Goal: Task Accomplishment & Management: Manage account settings

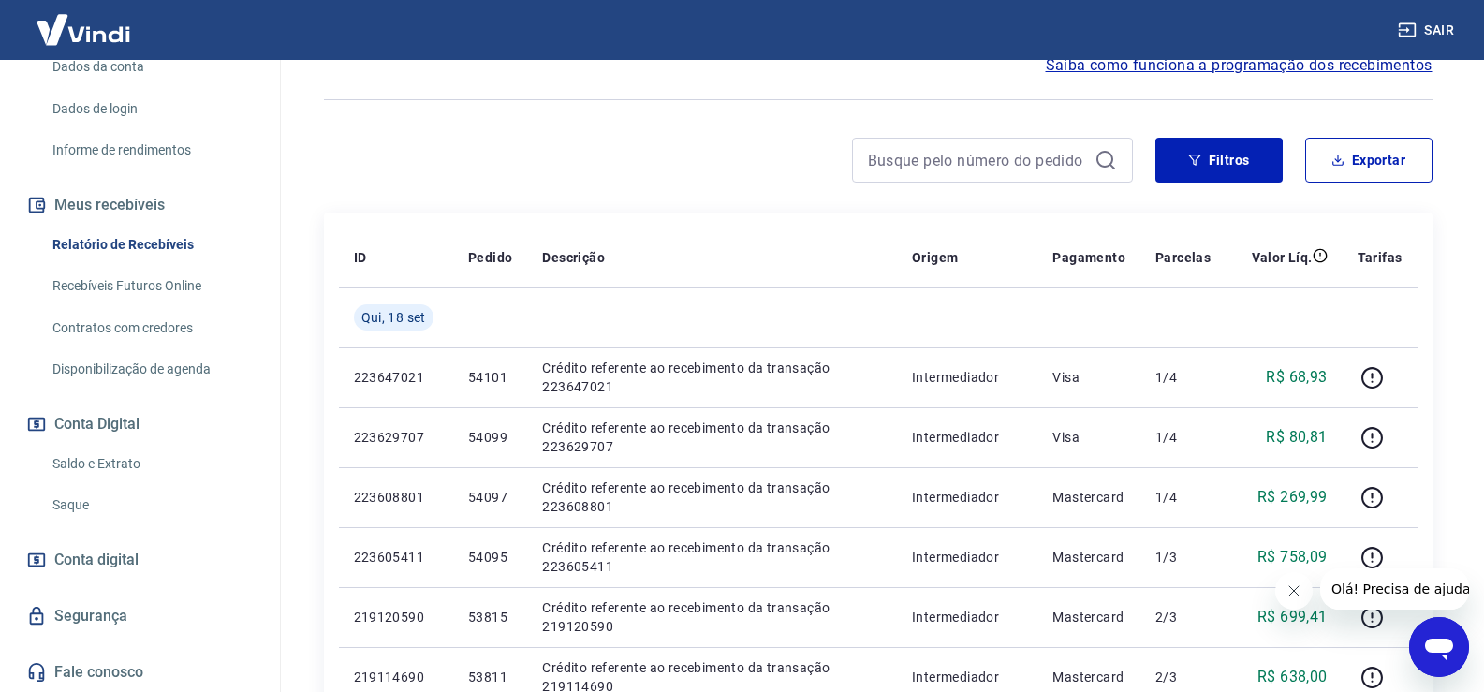
scroll to position [285, 0]
click at [108, 457] on link "Saldo e Extrato" at bounding box center [151, 463] width 212 height 38
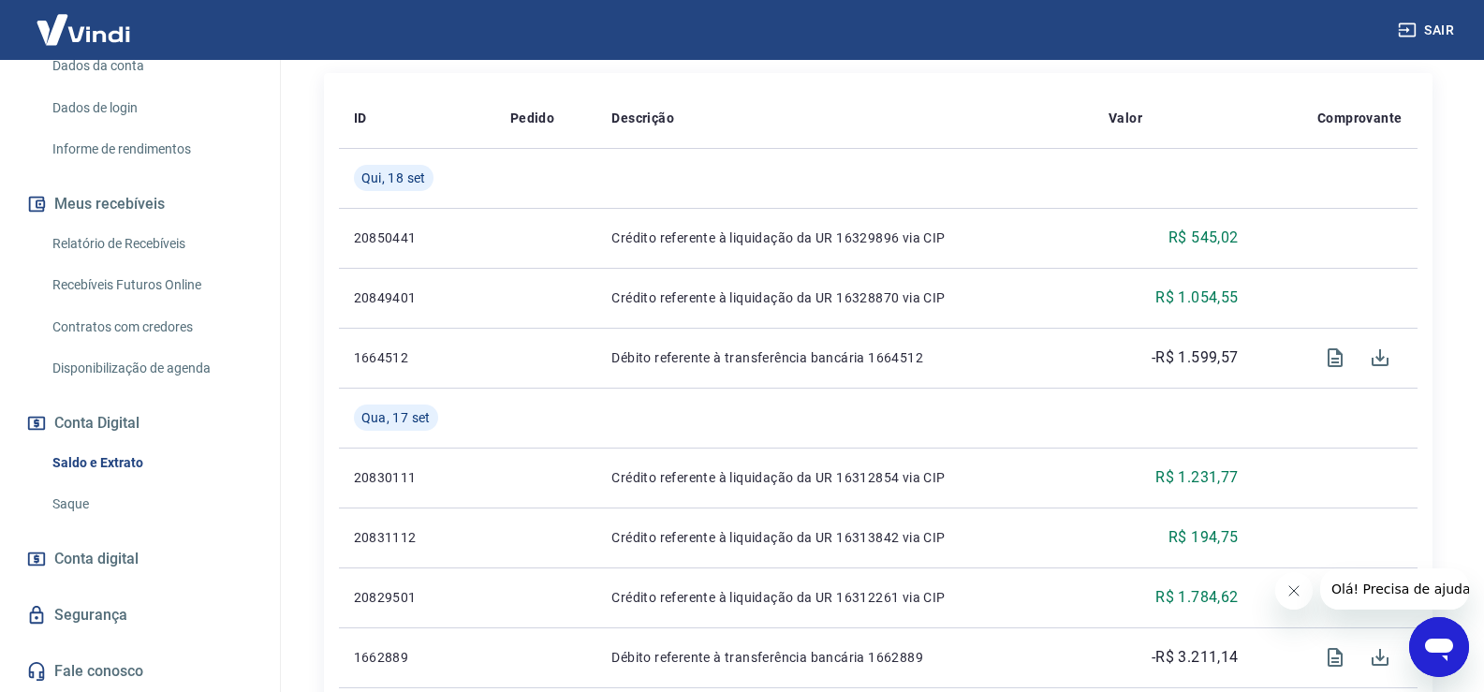
scroll to position [468, 0]
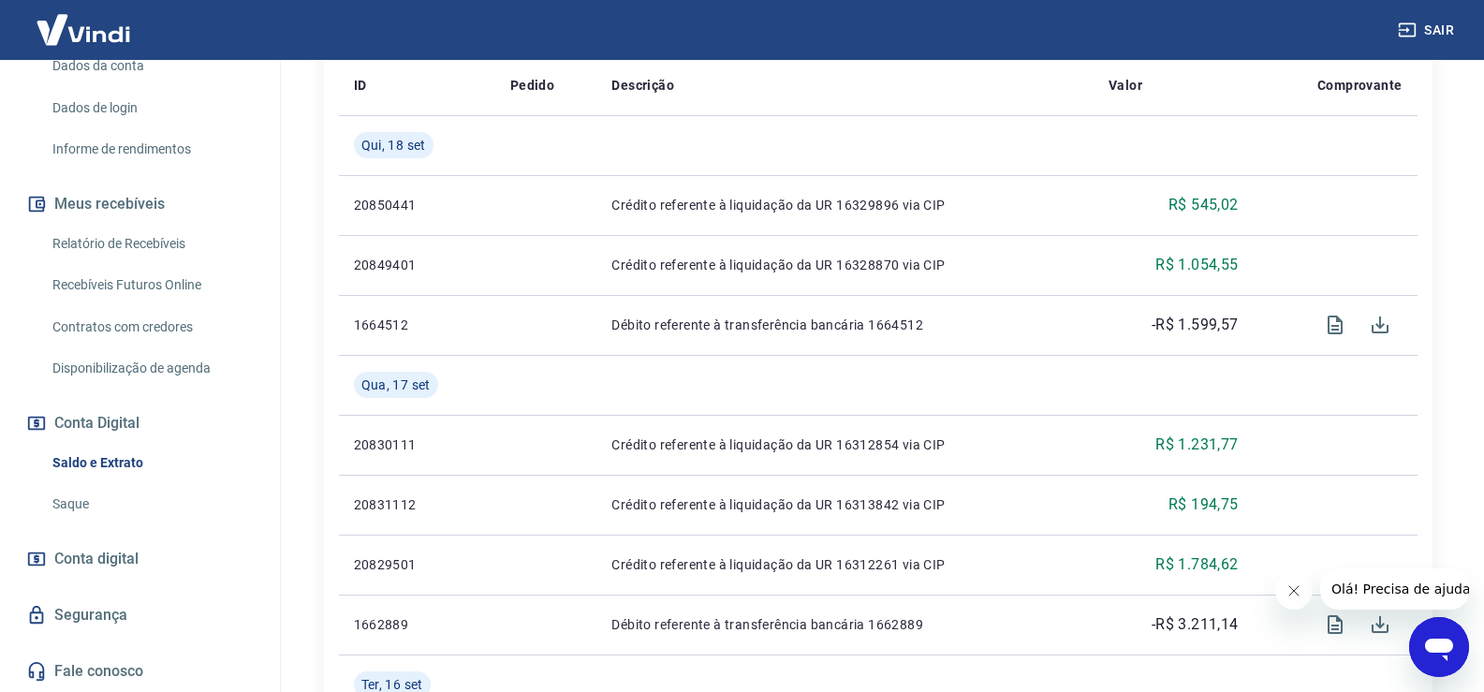
click at [129, 565] on span "Conta digital" at bounding box center [96, 559] width 84 height 26
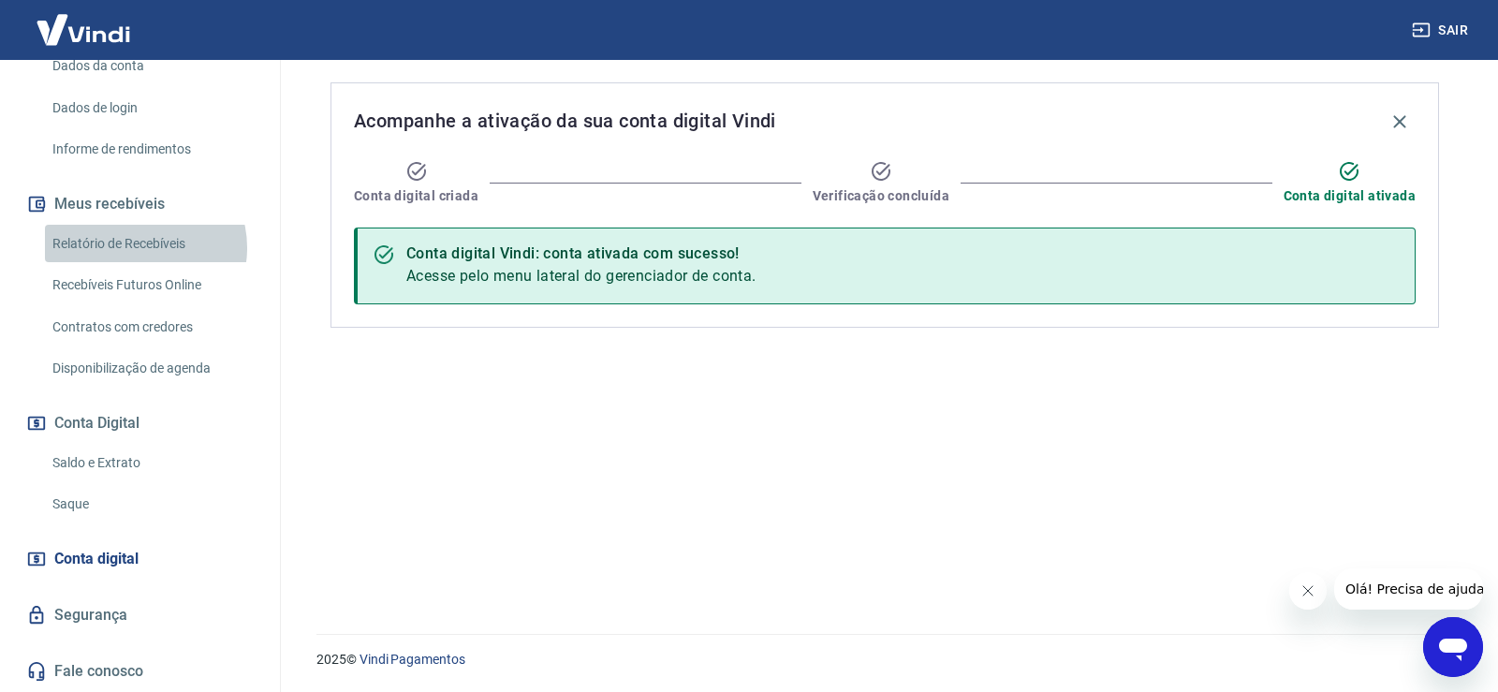
click at [142, 247] on link "Relatório de Recebíveis" at bounding box center [151, 244] width 212 height 38
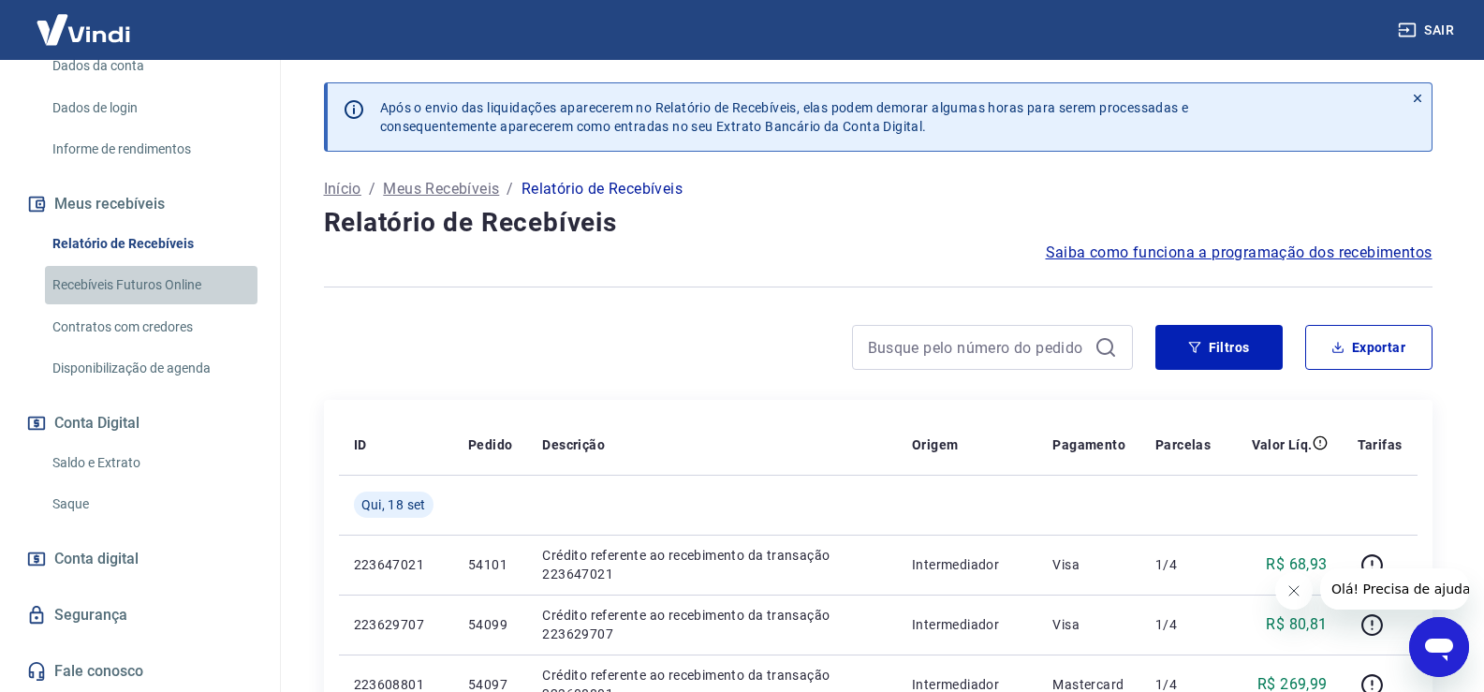
click at [153, 278] on link "Recebíveis Futuros Online" at bounding box center [151, 285] width 212 height 38
